Goal: Book appointment/travel/reservation

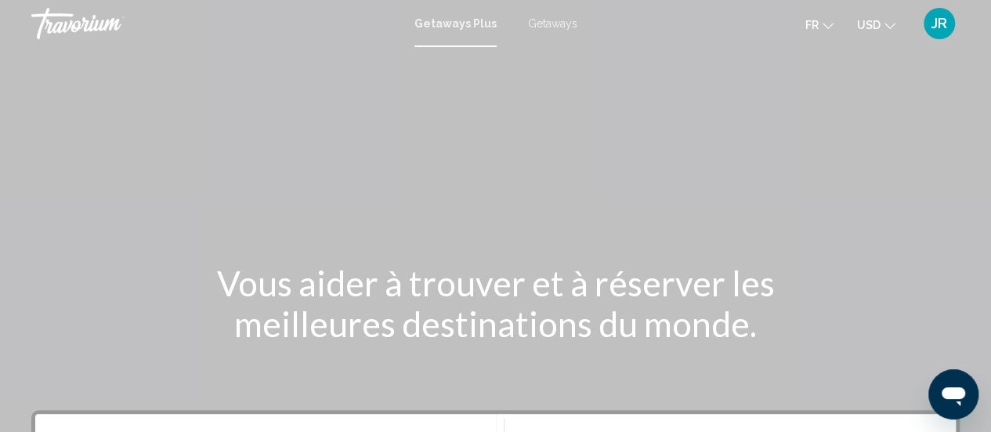
click at [563, 20] on span "Getaways" at bounding box center [552, 23] width 49 height 13
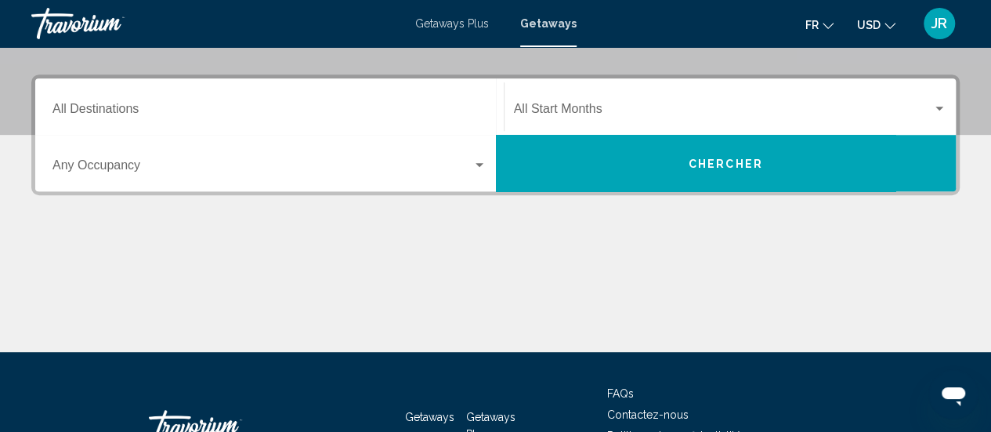
click at [332, 99] on div "Destination All Destinations" at bounding box center [270, 106] width 434 height 49
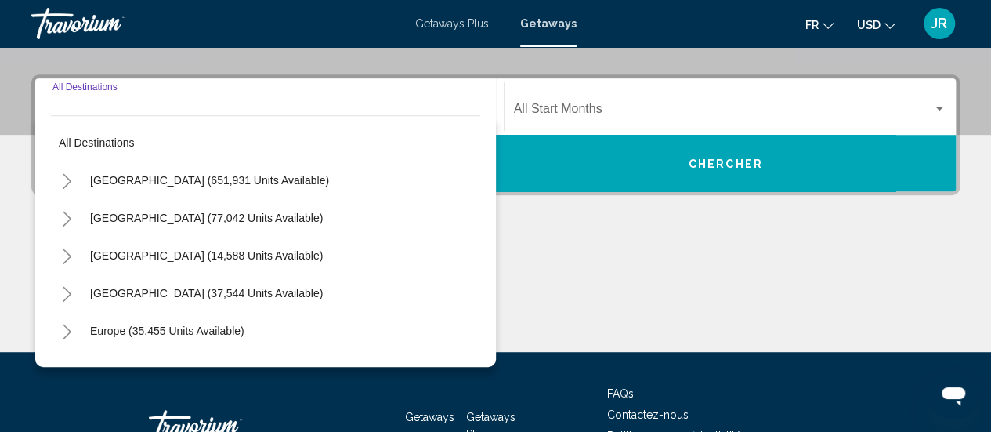
scroll to position [359, 0]
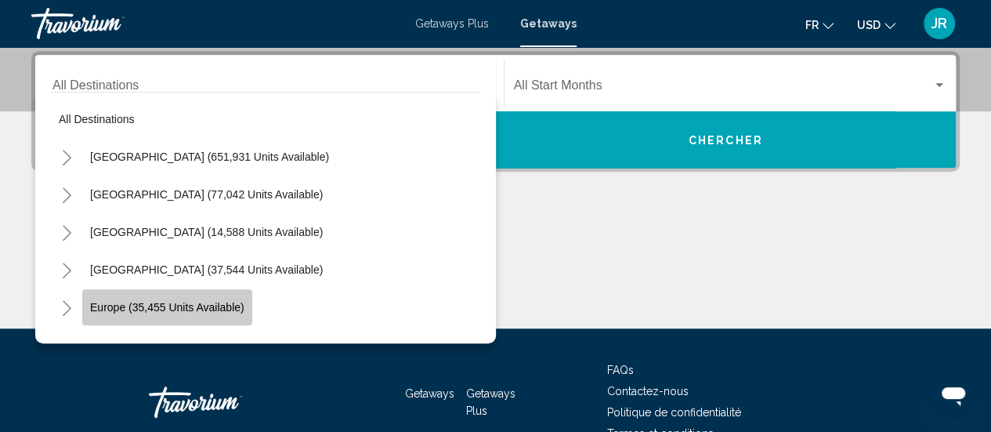
click at [187, 303] on span "Europe (35,455 units available)" at bounding box center [167, 307] width 154 height 13
type input "**********"
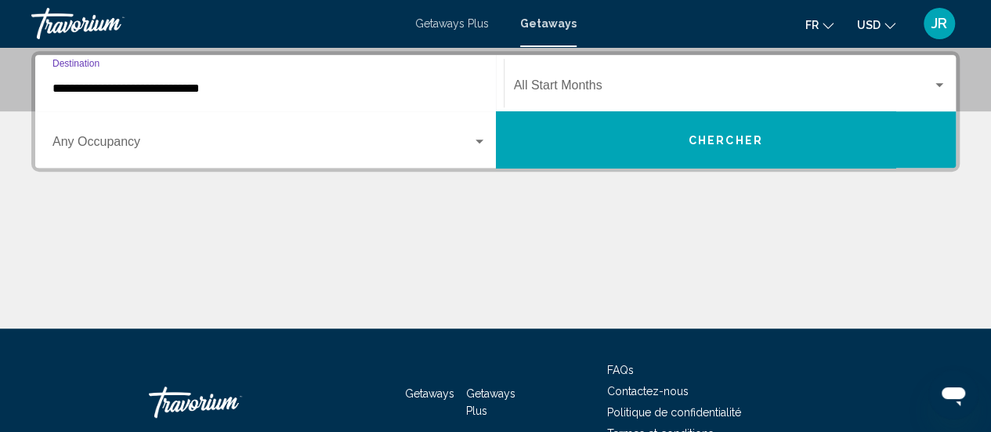
click at [625, 127] on button "Chercher" at bounding box center [726, 139] width 461 height 56
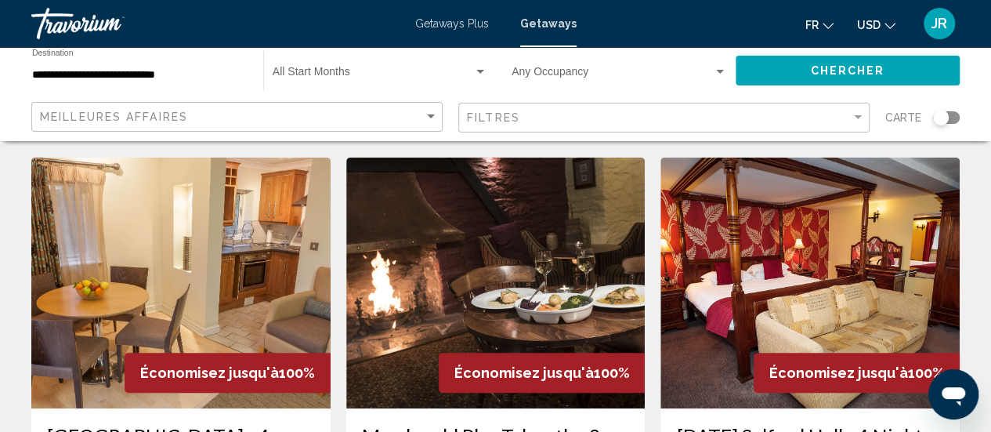
scroll to position [55, 0]
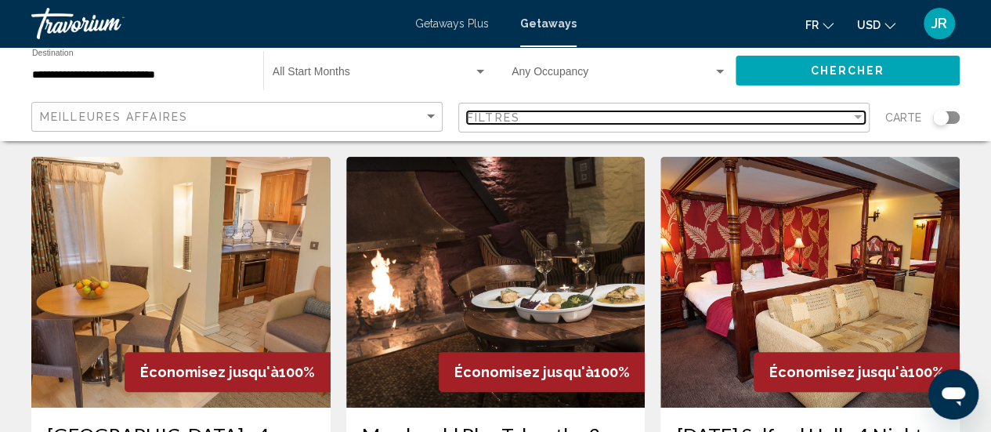
click at [531, 111] on div "Filtres" at bounding box center [659, 117] width 384 height 13
